Goal: Task Accomplishment & Management: Use online tool/utility

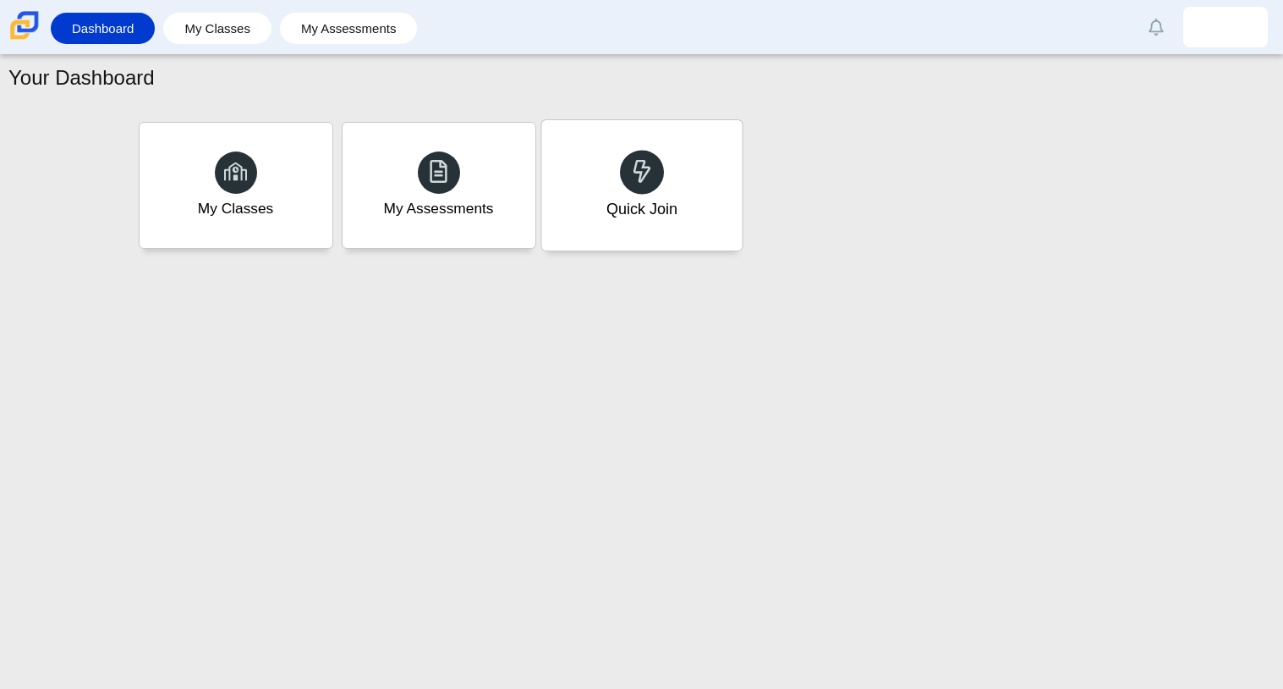
click at [660, 198] on div "Quick Join" at bounding box center [641, 209] width 71 height 22
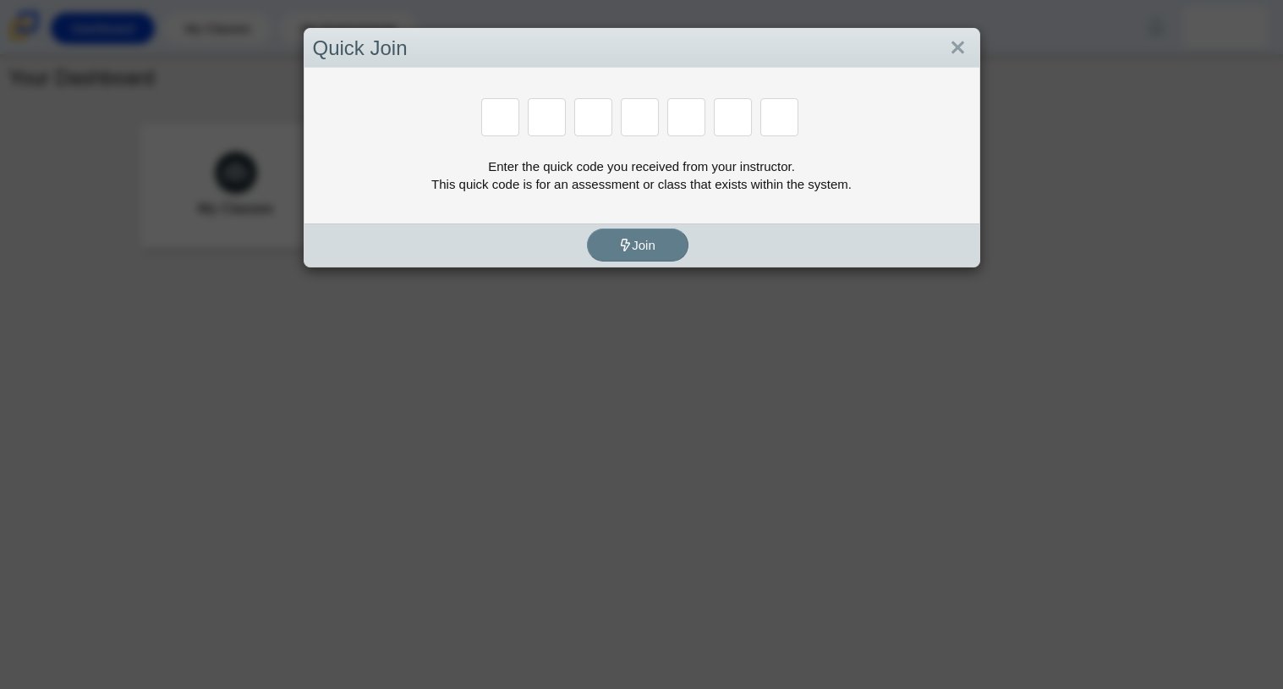
click at [502, 119] on input "Enter Access Code Digit 1" at bounding box center [500, 117] width 38 height 38
type input "b"
type input "m"
type input "3"
type input "5"
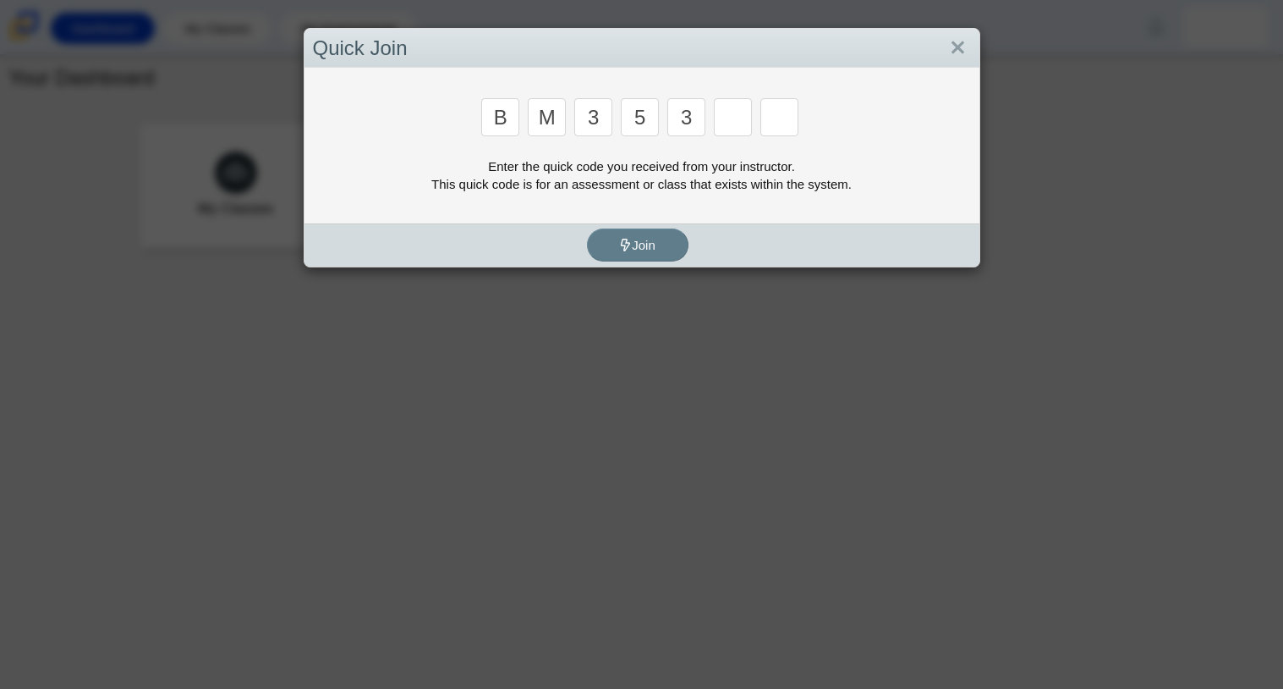
type input "3"
type input "g"
type input "b"
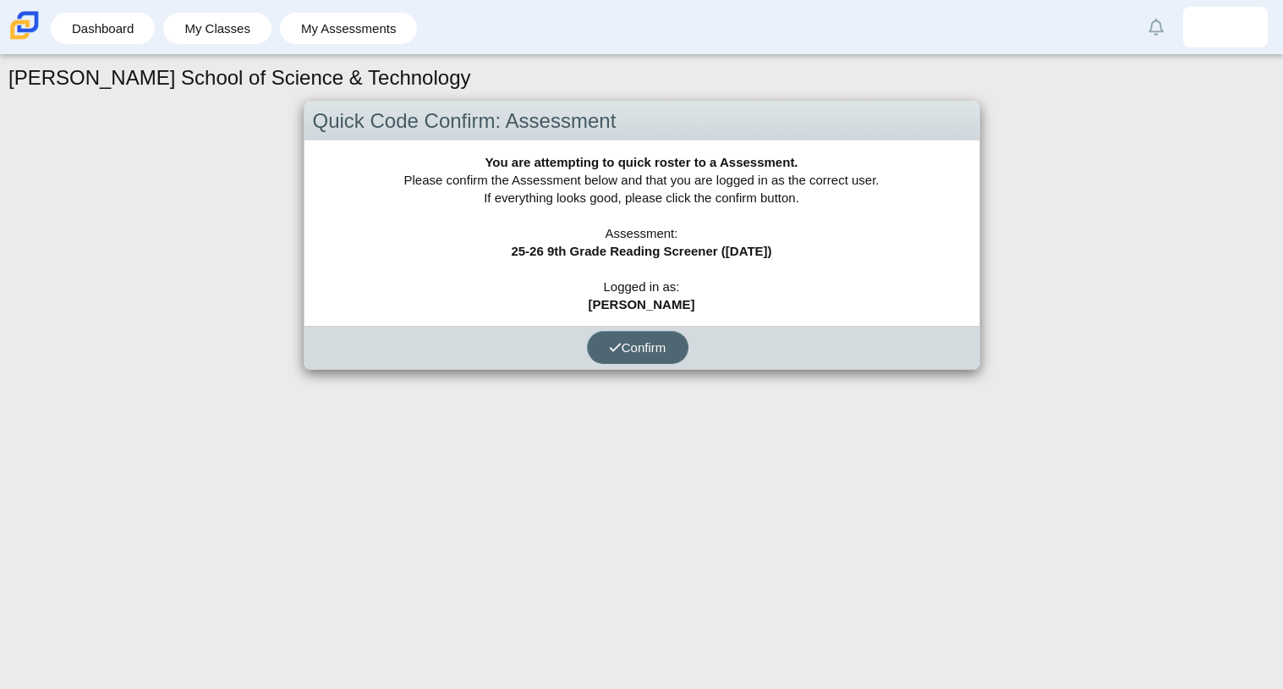
click at [618, 343] on use "submit" at bounding box center [615, 347] width 11 height 8
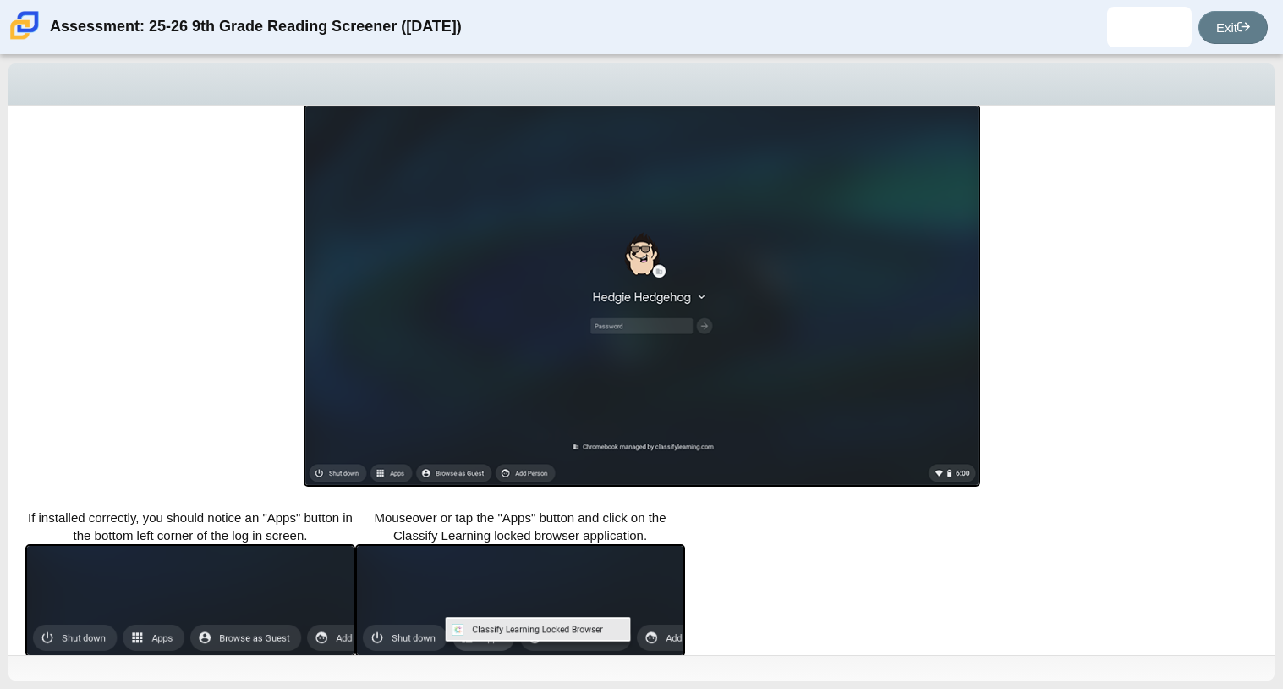
scroll to position [300, 0]
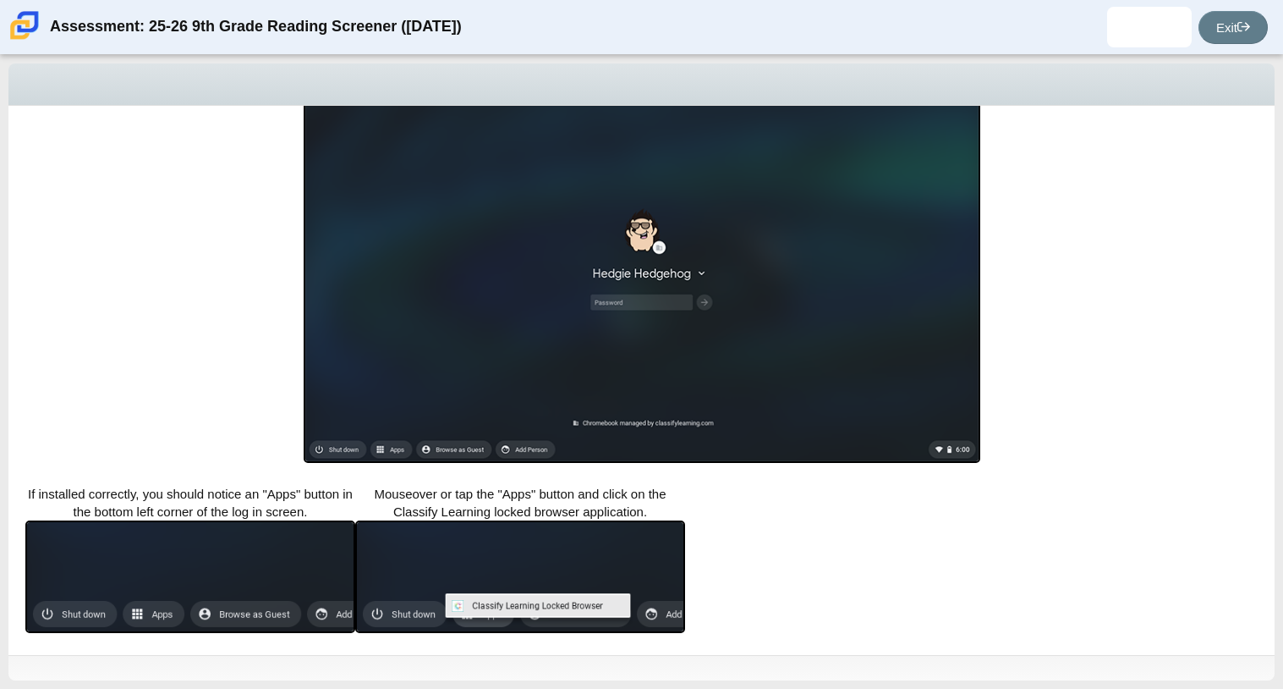
click at [480, 609] on img at bounding box center [520, 576] width 330 height 113
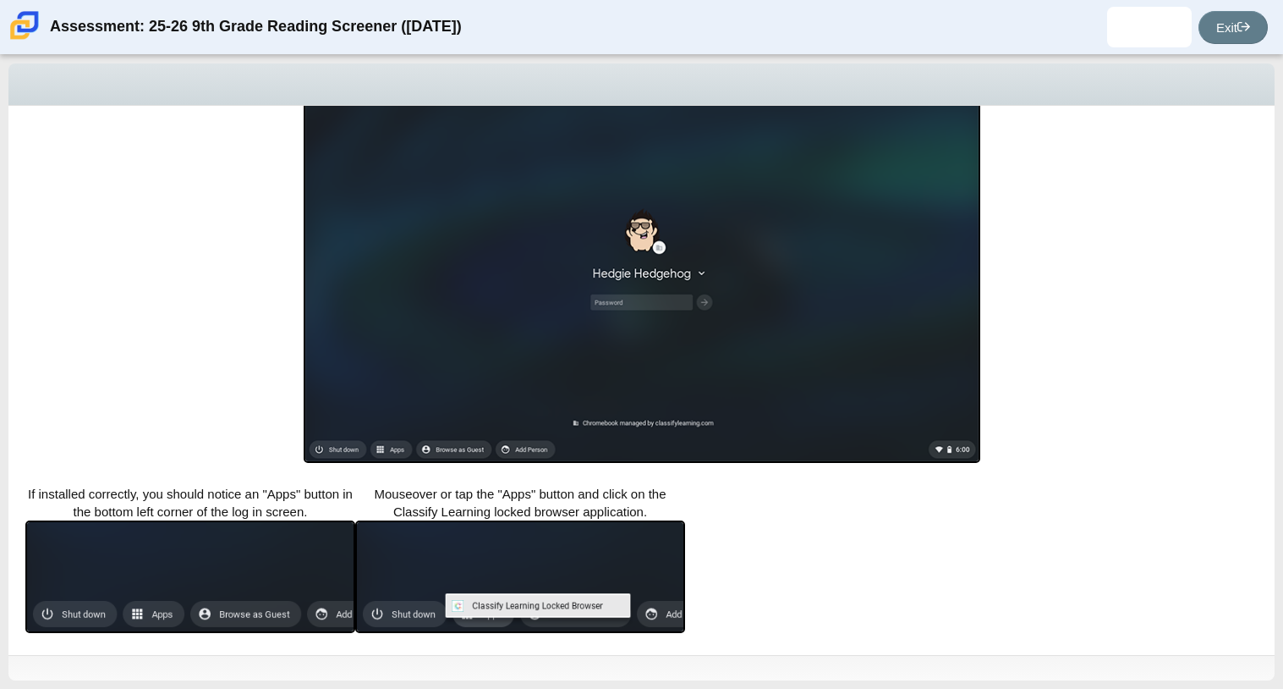
click at [480, 609] on img at bounding box center [520, 576] width 330 height 113
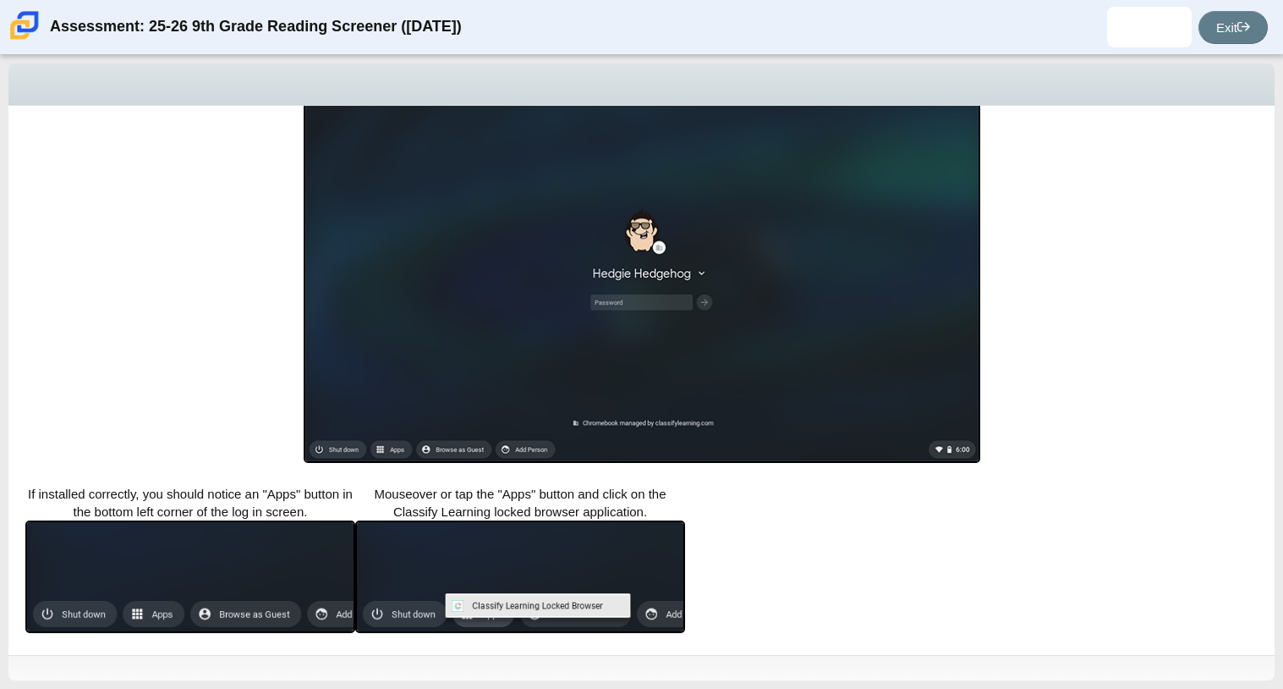
click at [480, 609] on img at bounding box center [520, 576] width 330 height 113
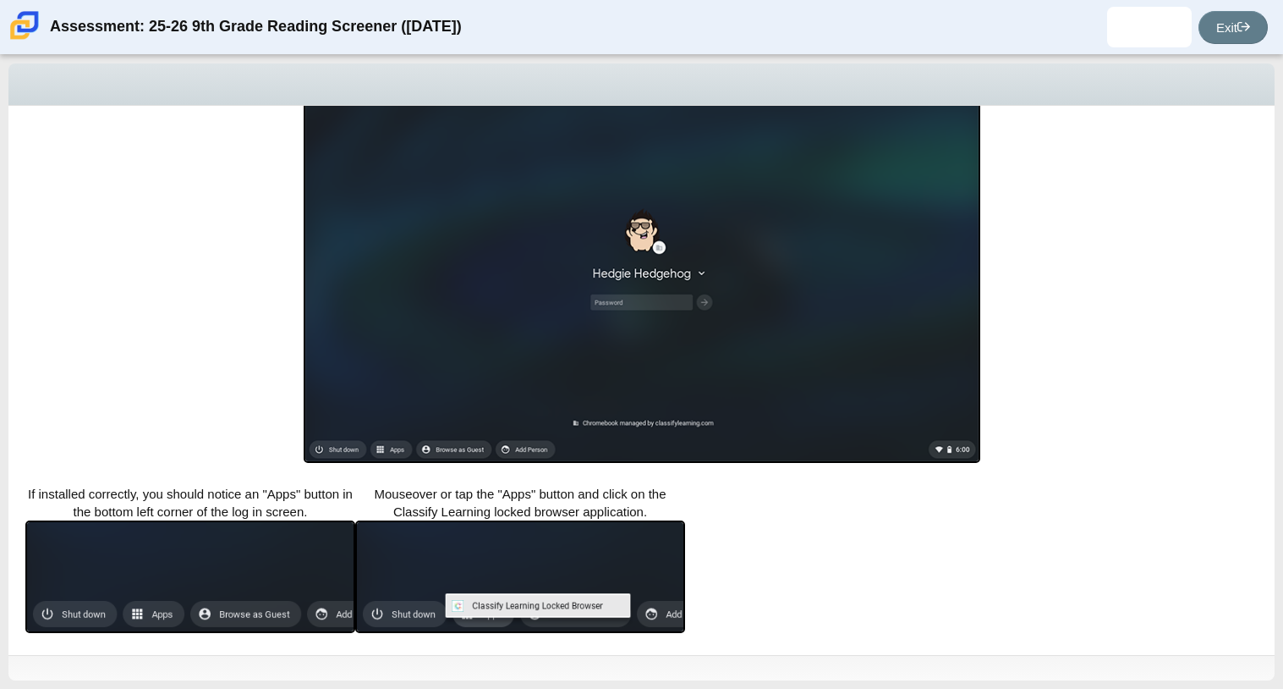
click at [480, 609] on img at bounding box center [520, 576] width 330 height 113
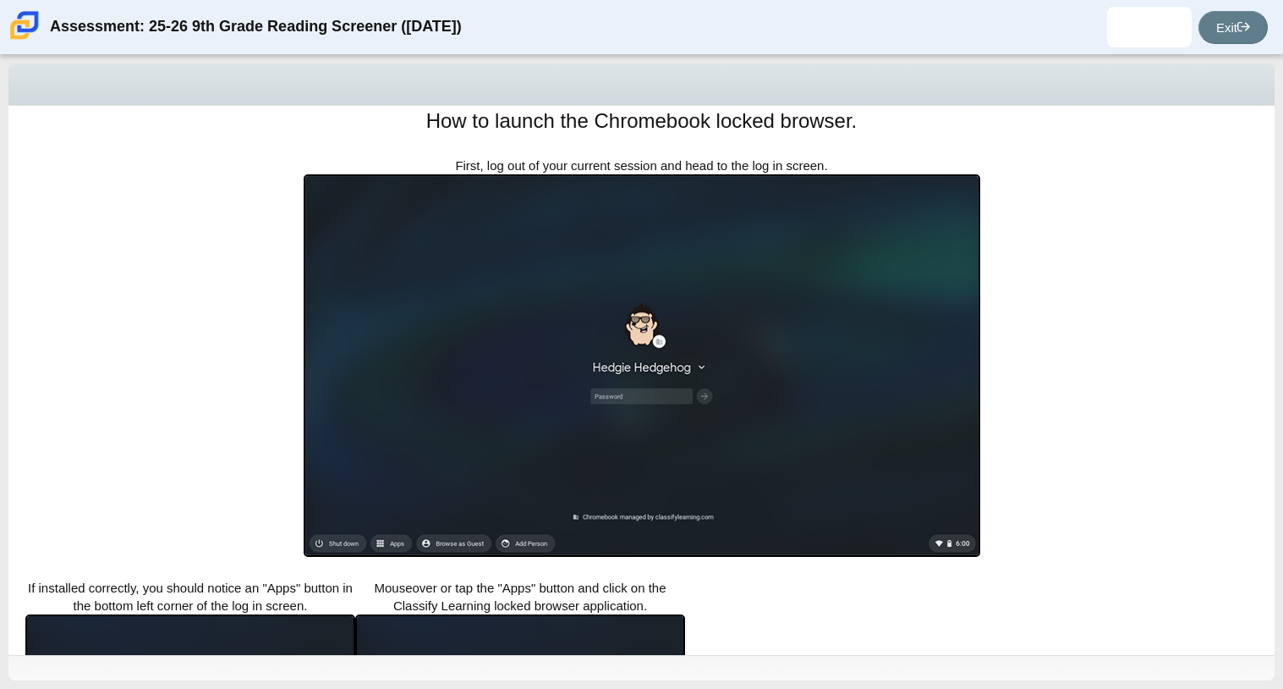
scroll to position [196, 0]
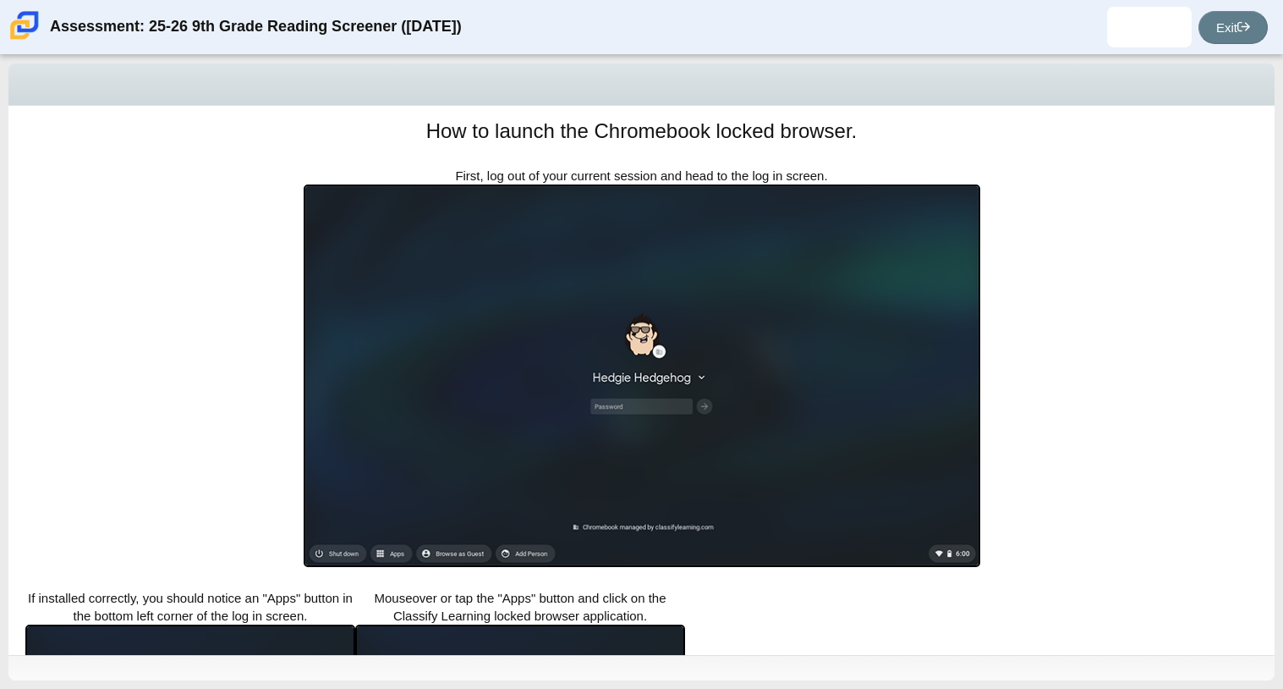
click at [667, 519] on img at bounding box center [642, 375] width 677 height 382
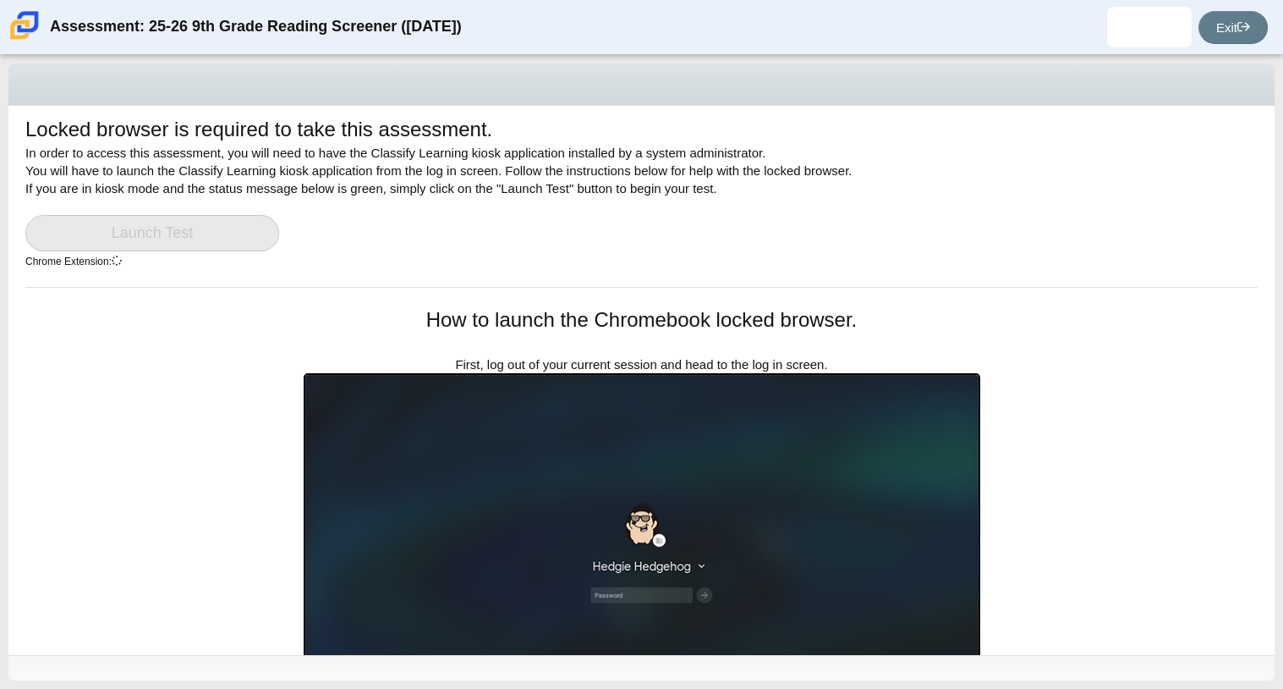
scroll to position [0, 0]
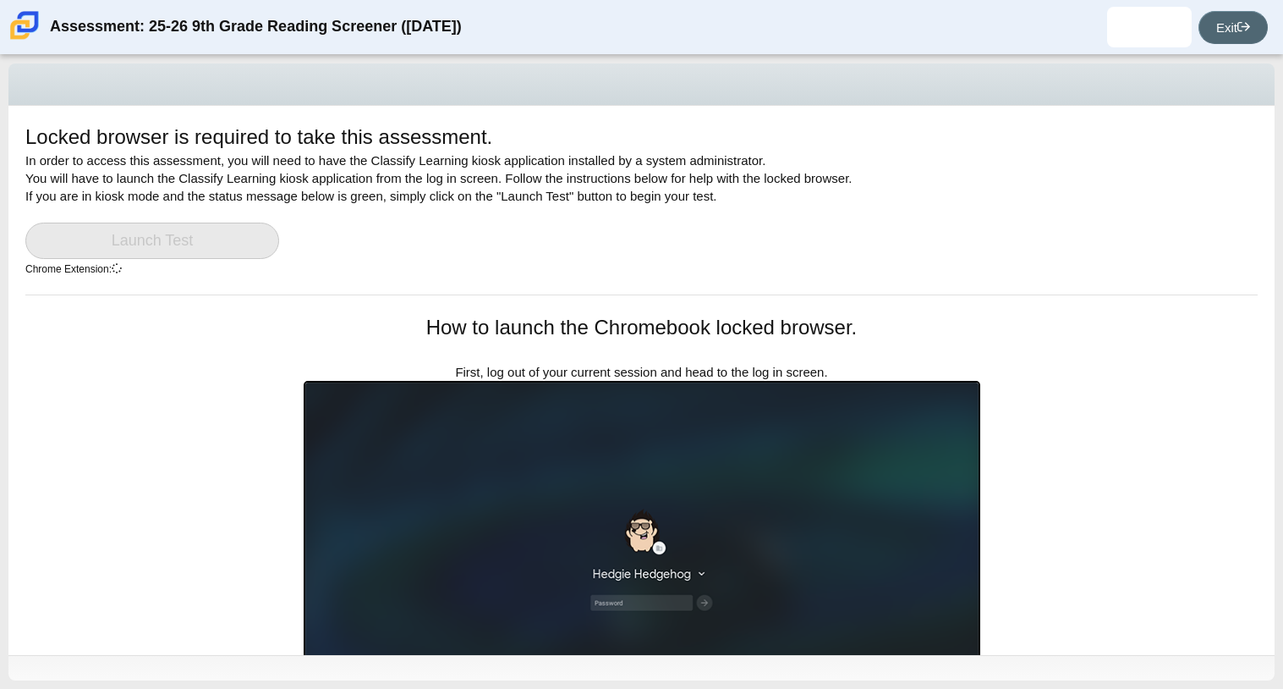
click at [1242, 41] on link "Exit" at bounding box center [1233, 27] width 69 height 33
